Goal: Information Seeking & Learning: Learn about a topic

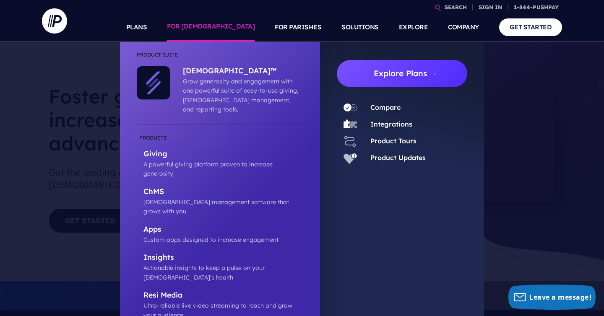
click at [358, 73] on link "Explore Plans →" at bounding box center [406, 73] width 124 height 27
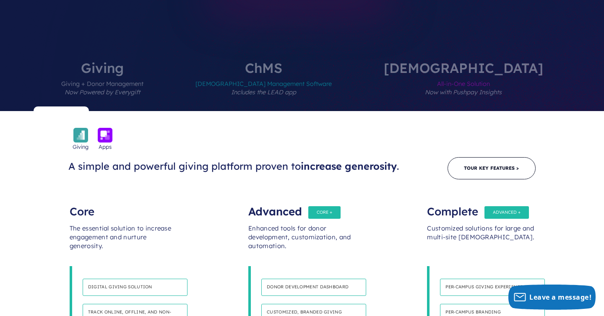
scroll to position [251, 0]
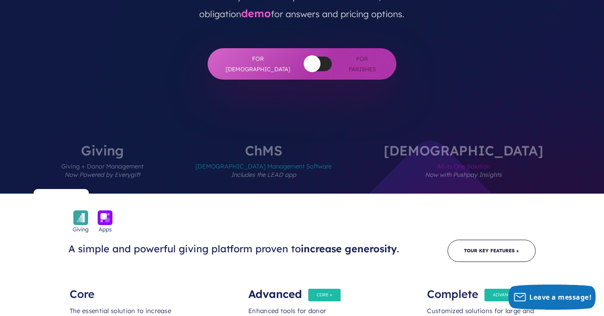
click at [304, 144] on label "[DEMOGRAPHIC_DATA] Management Software Includes the LEAD app" at bounding box center [263, 169] width 187 height 50
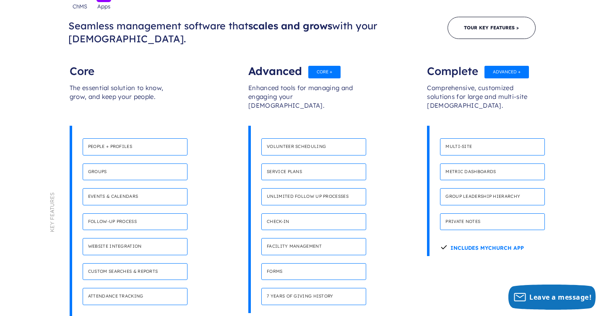
scroll to position [475, 0]
click at [97, 188] on h4 "Events & calendars" at bounding box center [135, 196] width 105 height 17
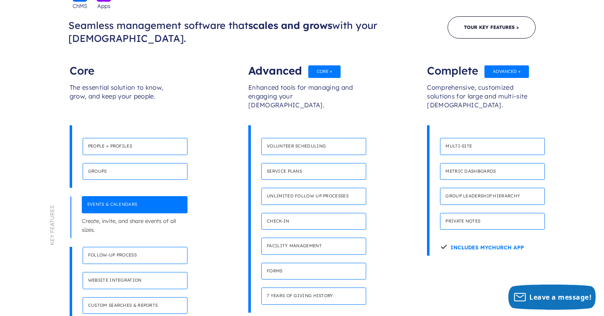
click at [89, 196] on h4 "Events & calendars" at bounding box center [135, 204] width 106 height 17
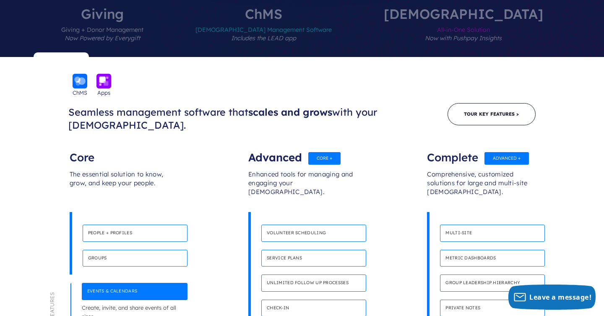
scroll to position [212, 0]
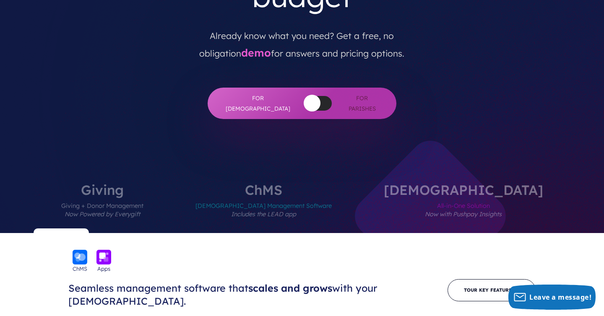
click at [417, 183] on label "[DEMOGRAPHIC_DATA] All-in-One Solution Now with Pushpay Insights" at bounding box center [464, 208] width 210 height 50
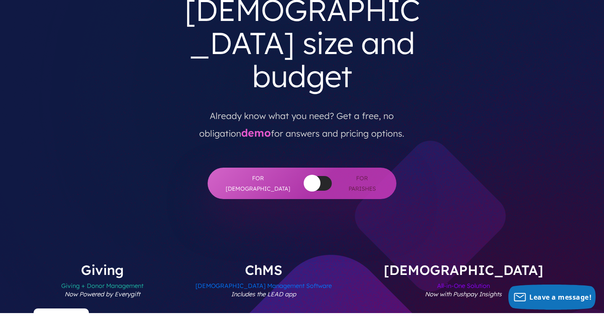
scroll to position [0, 0]
